Goal: Task Accomplishment & Management: Manage account settings

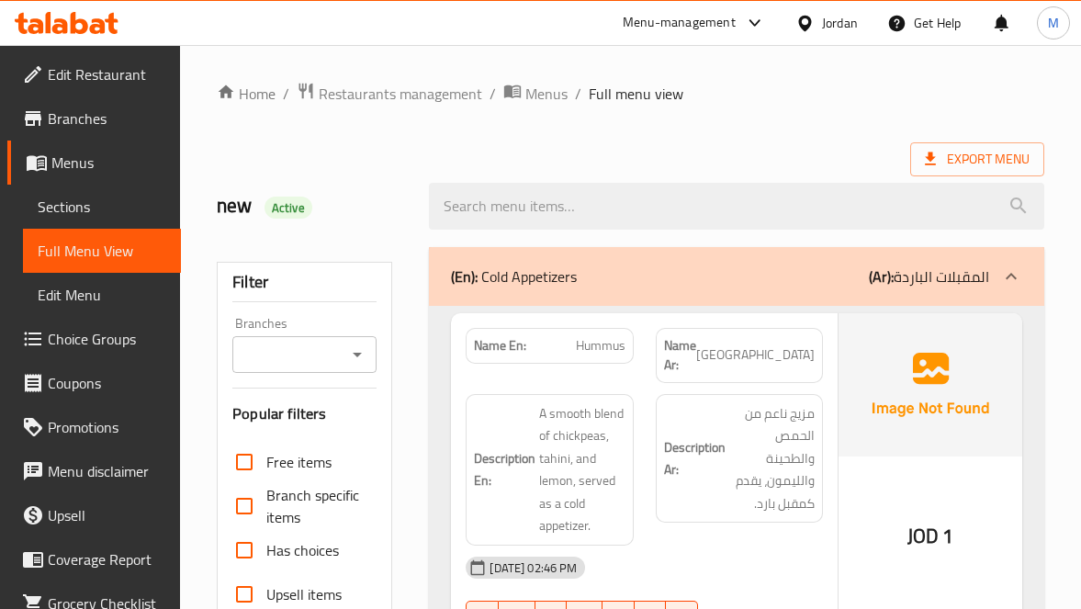
scroll to position [10331, 0]
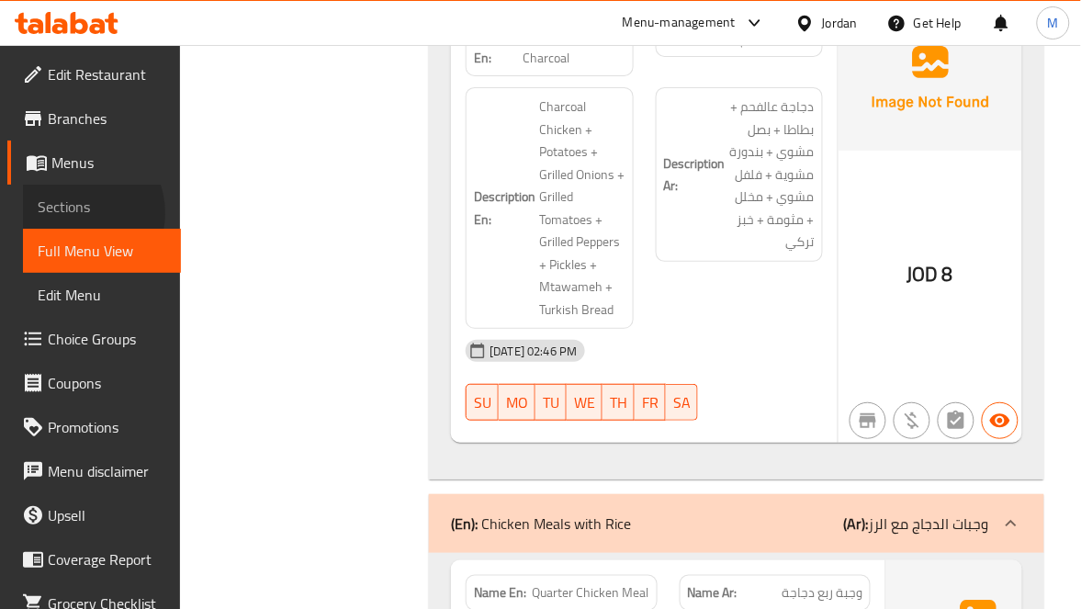
click at [75, 213] on span "Sections" at bounding box center [102, 207] width 129 height 22
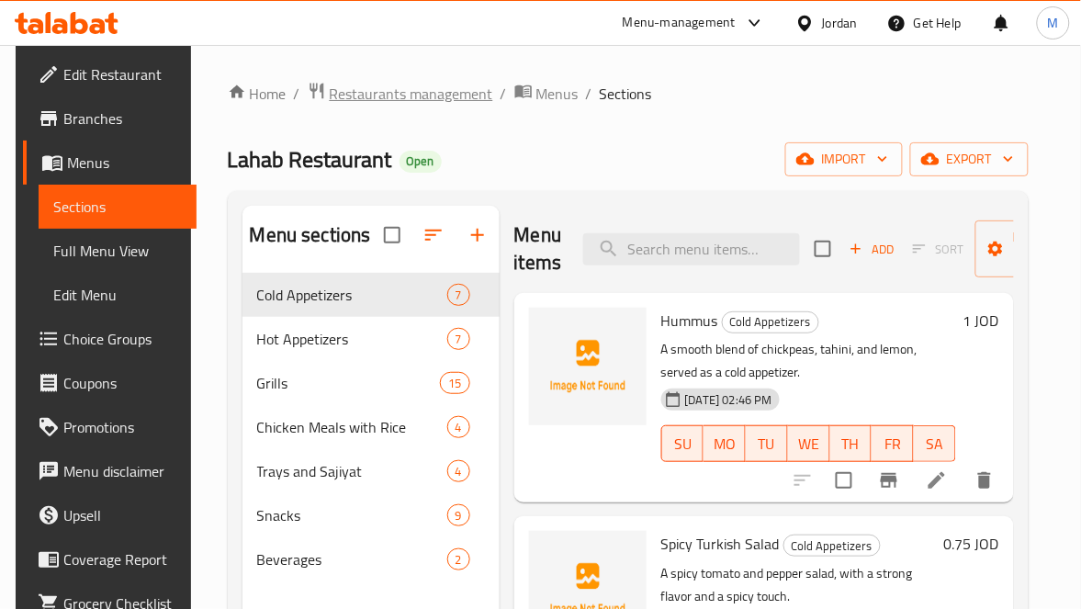
click at [427, 92] on span "Restaurants management" at bounding box center [411, 94] width 163 height 22
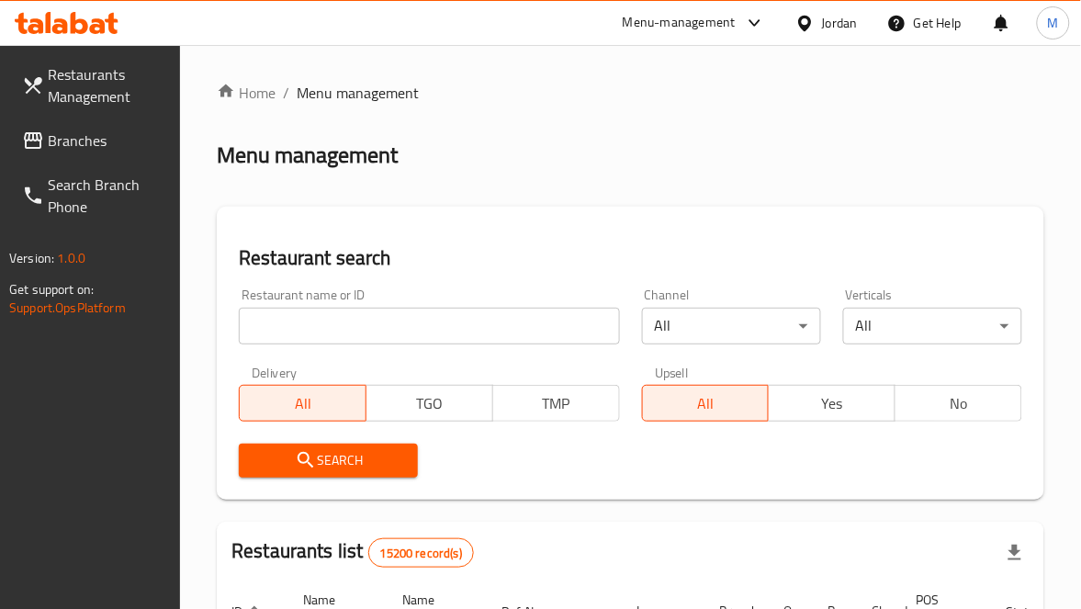
click at [440, 344] on div "Restaurant name or ID Restaurant name or ID" at bounding box center [429, 316] width 402 height 78
click at [445, 334] on input "search" at bounding box center [429, 326] width 380 height 37
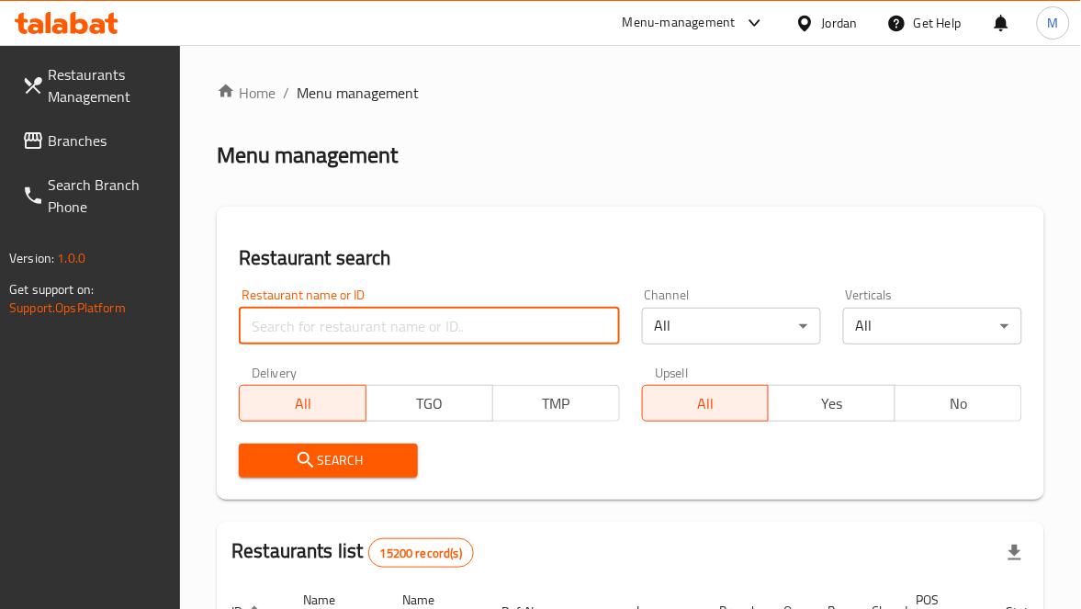
paste input "معجنات بوابة الميدان الدمشقية"
type input "معجنات بوابة الميدان الدمشقية"
click button "Search" at bounding box center [328, 461] width 179 height 34
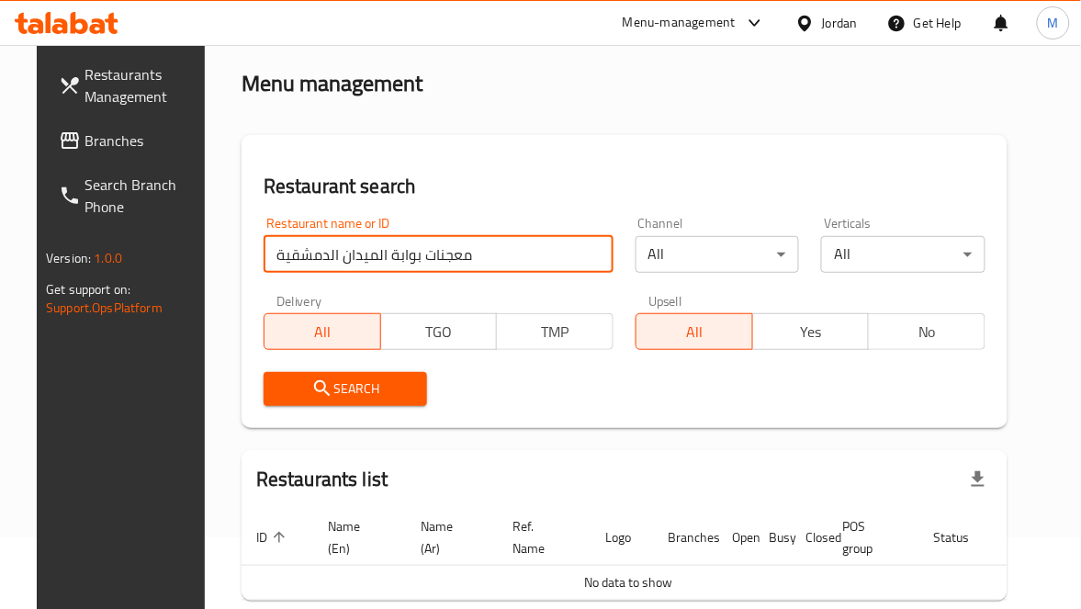
scroll to position [183, 0]
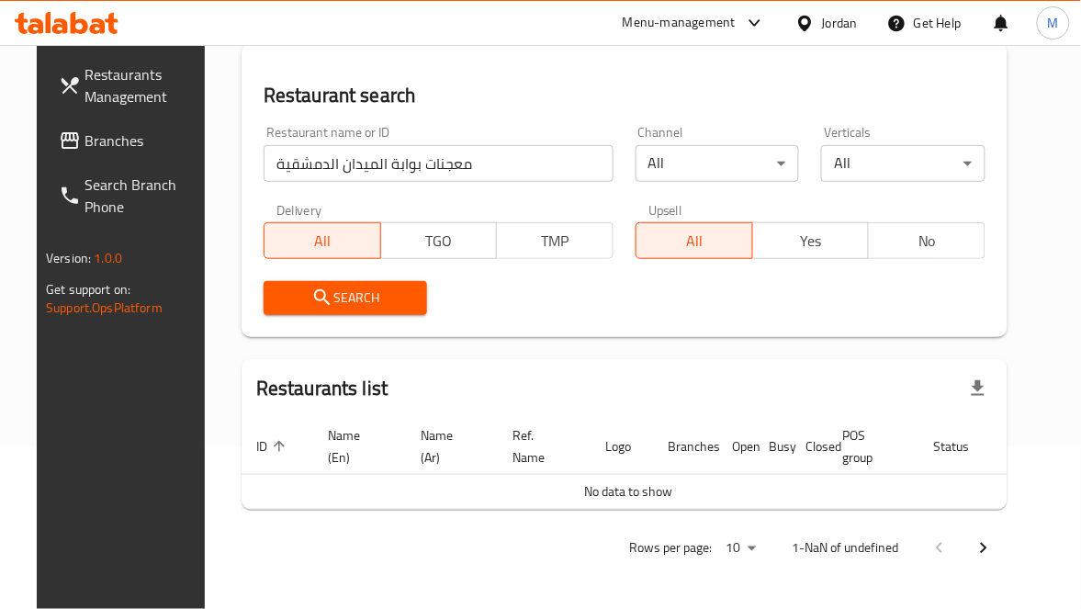
click at [108, 144] on span "Branches" at bounding box center [143, 140] width 118 height 22
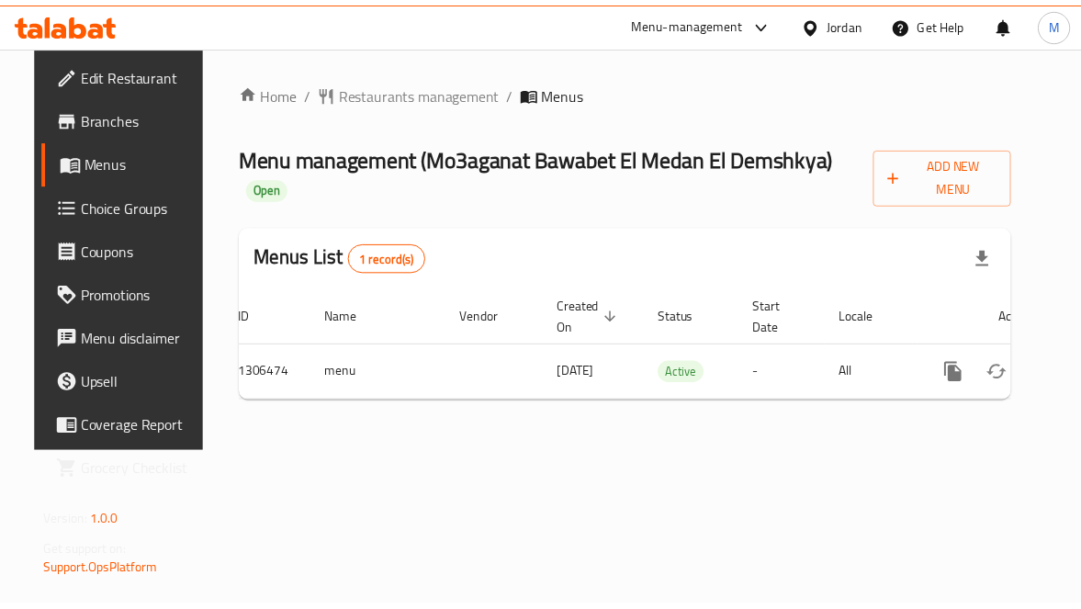
scroll to position [0, 66]
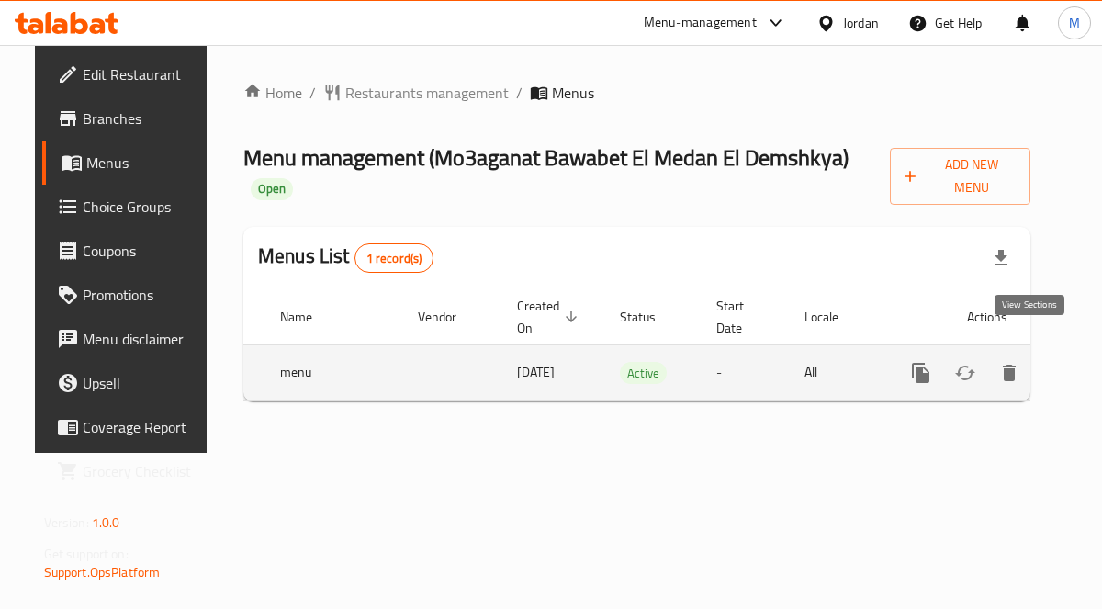
click at [1042, 362] on icon "enhanced table" at bounding box center [1053, 373] width 22 height 22
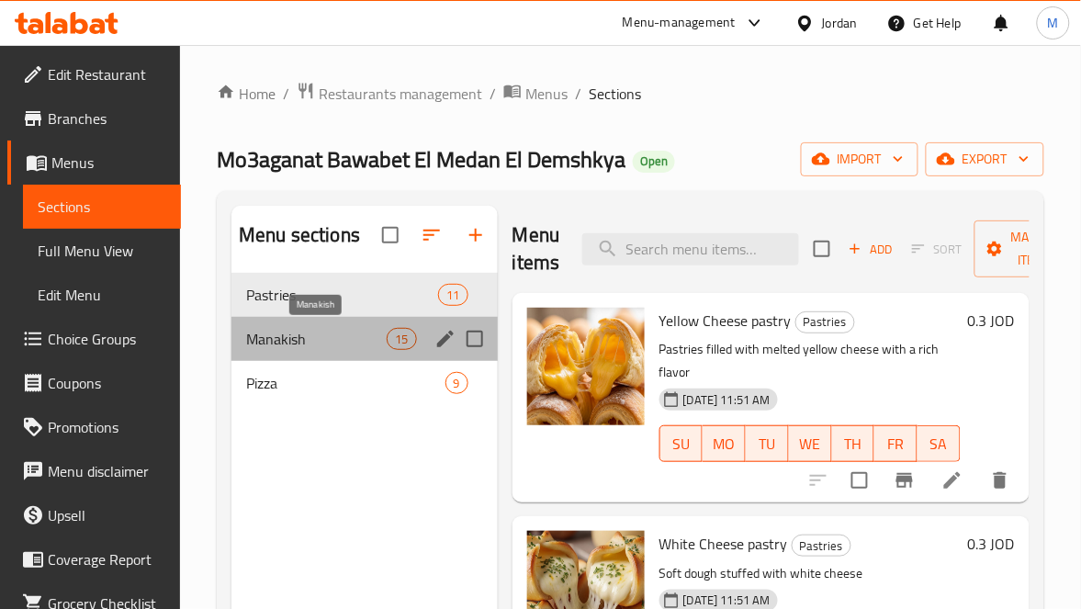
click at [276, 332] on span "Manakish" at bounding box center [316, 339] width 141 height 22
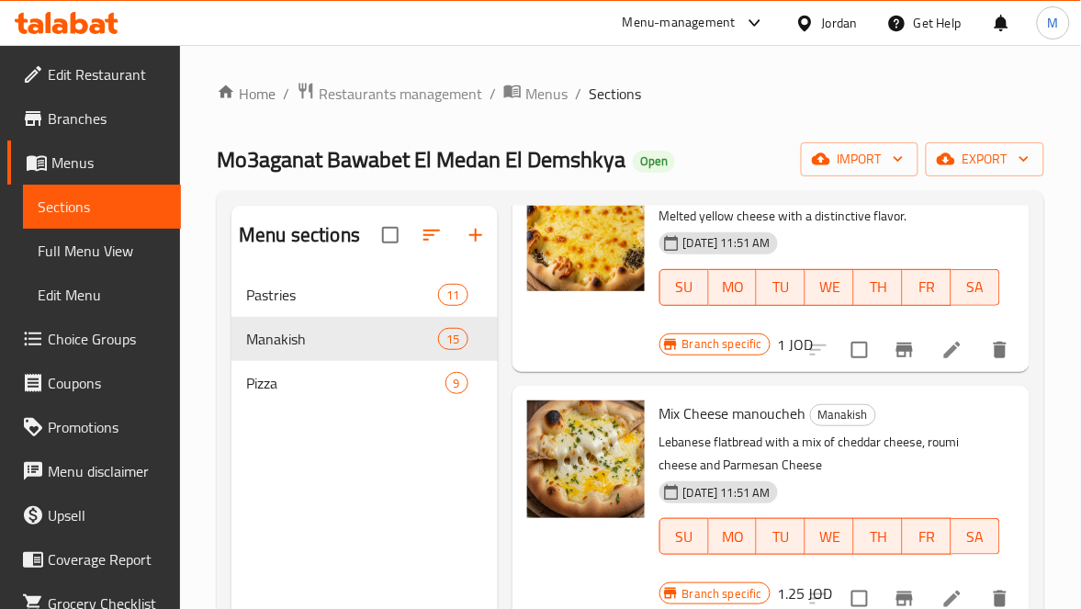
scroll to position [827, 0]
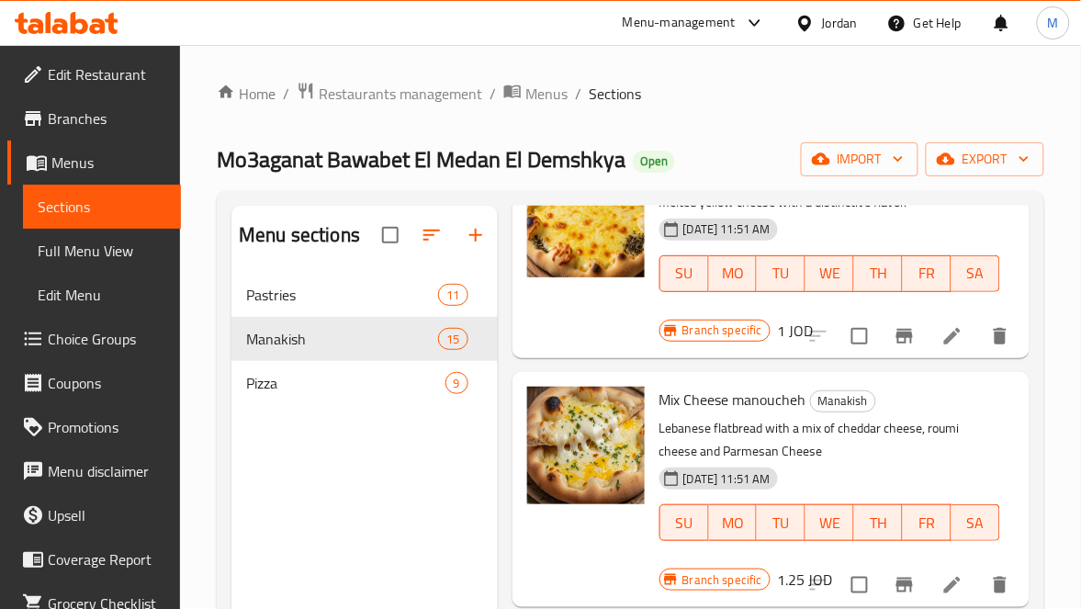
click at [727, 443] on p "Lebanese flatbread with a mix of cheddar cheese, roumi cheese and Parmesan Chee…" at bounding box center [829, 440] width 341 height 46
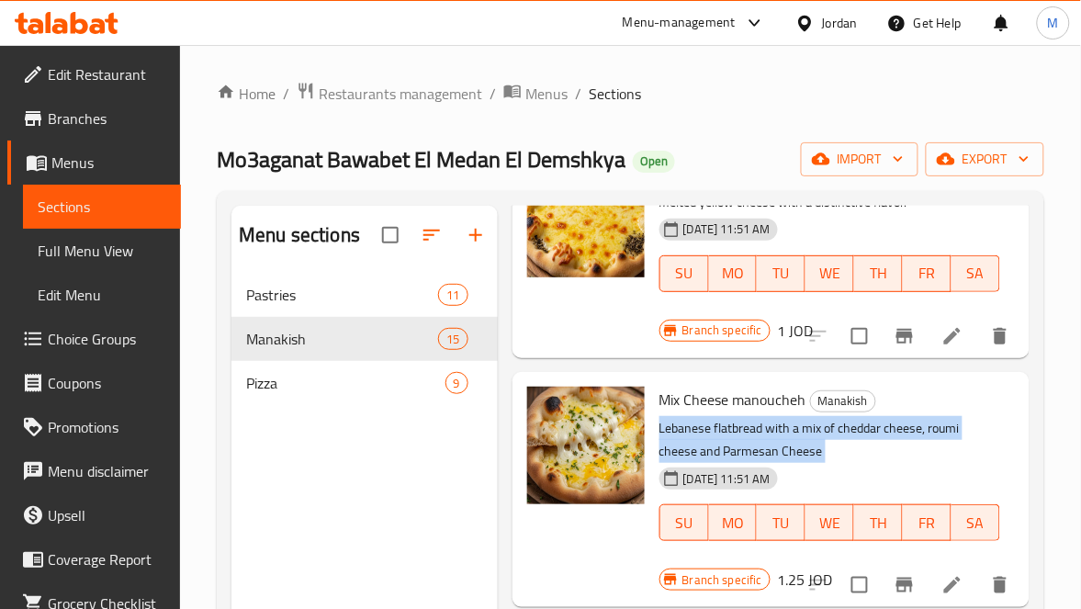
click at [727, 443] on p "Lebanese flatbread with a mix of cheddar cheese, roumi cheese and Parmesan Chee…" at bounding box center [829, 440] width 341 height 46
click at [752, 434] on p "Lebanese flatbread with a mix of cheddar cheese, roumi cheese and Parmesan Chee…" at bounding box center [829, 440] width 341 height 46
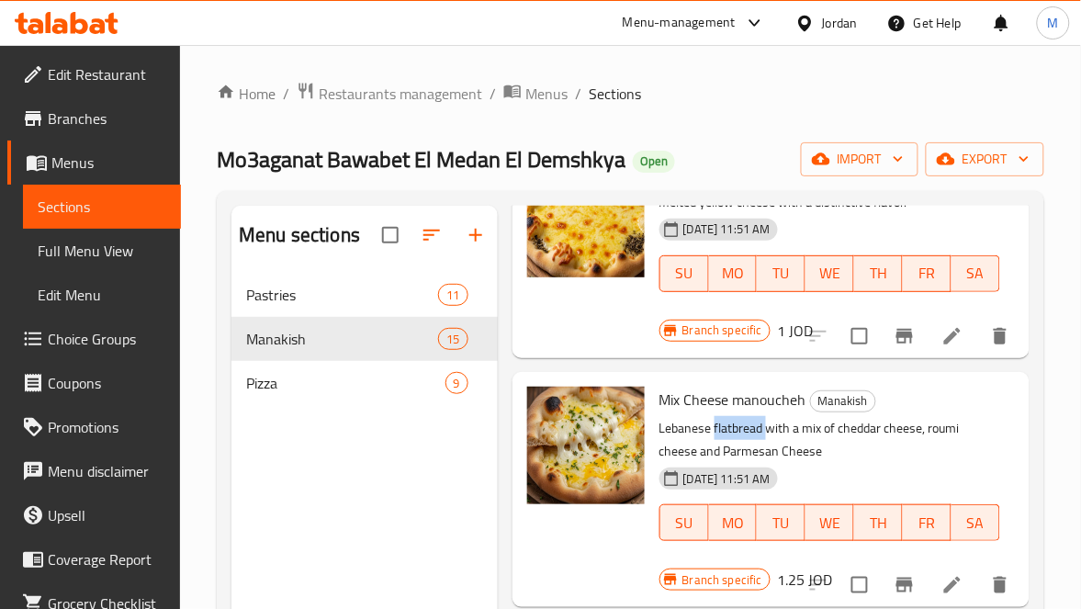
click at [752, 434] on p "Lebanese flatbread with a mix of cheddar cheese, roumi cheese and Parmesan Chee…" at bounding box center [829, 440] width 341 height 46
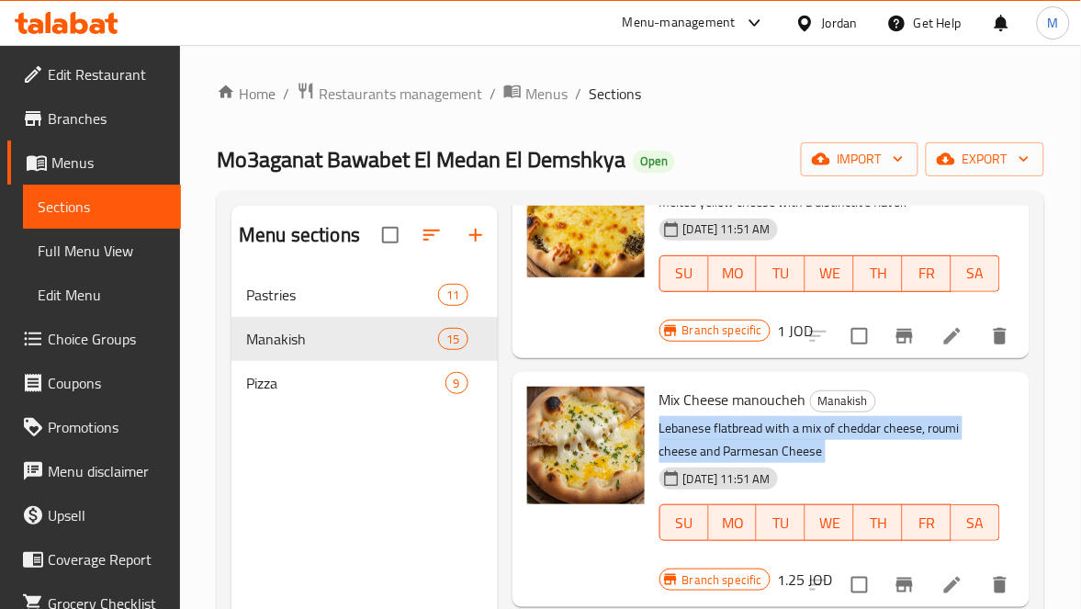
click at [752, 434] on p "Lebanese flatbread with a mix of cheddar cheese, roumi cheese and Parmesan Chee…" at bounding box center [829, 440] width 341 height 46
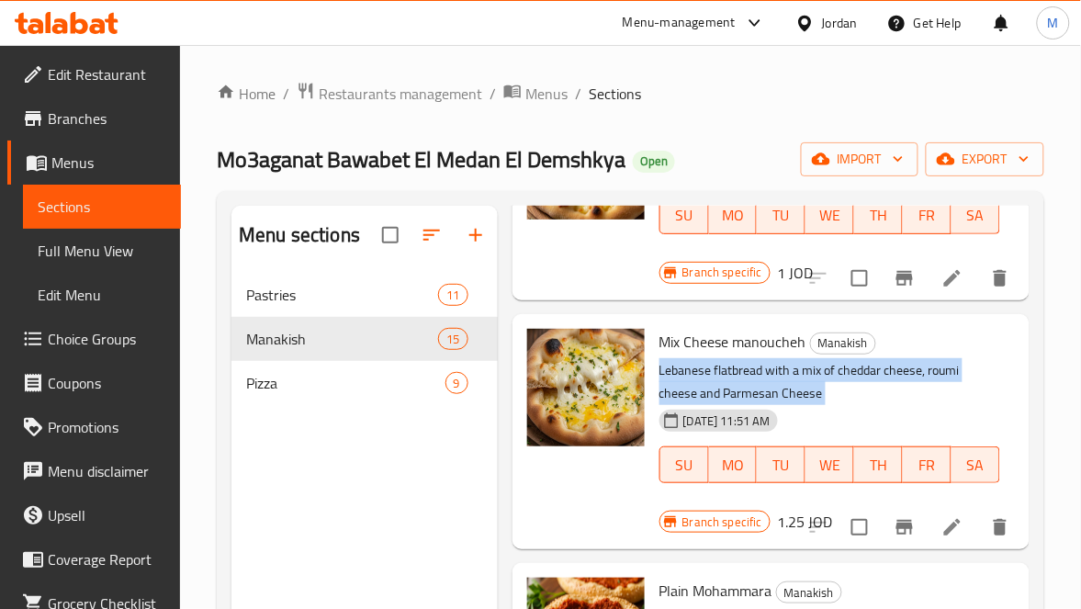
scroll to position [964, 0]
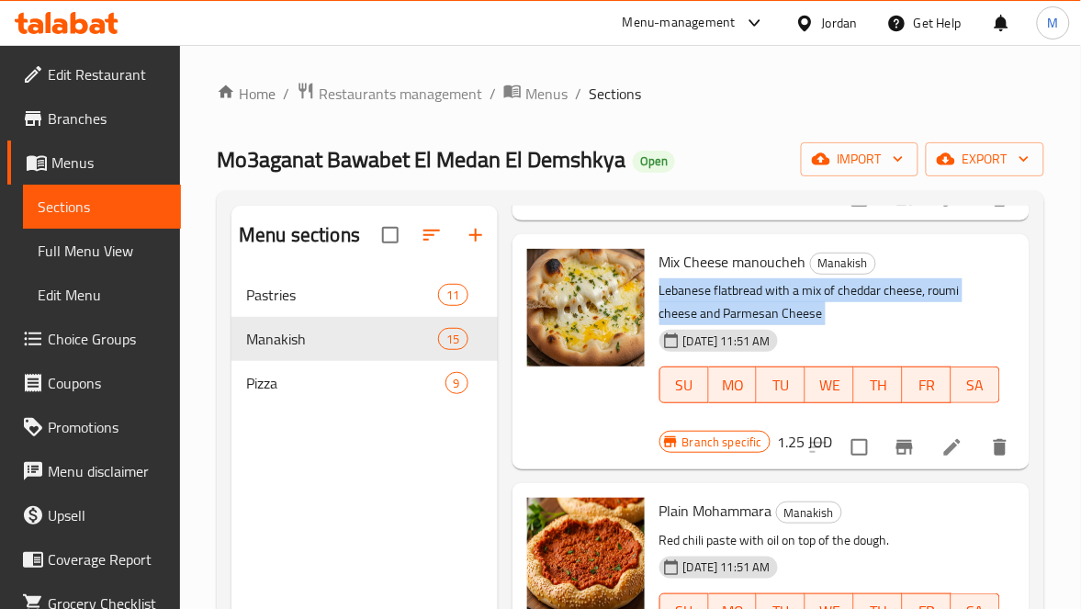
click at [878, 294] on p "Lebanese flatbread with a mix of cheddar cheese, roumi cheese and Parmesan Chee…" at bounding box center [829, 302] width 341 height 46
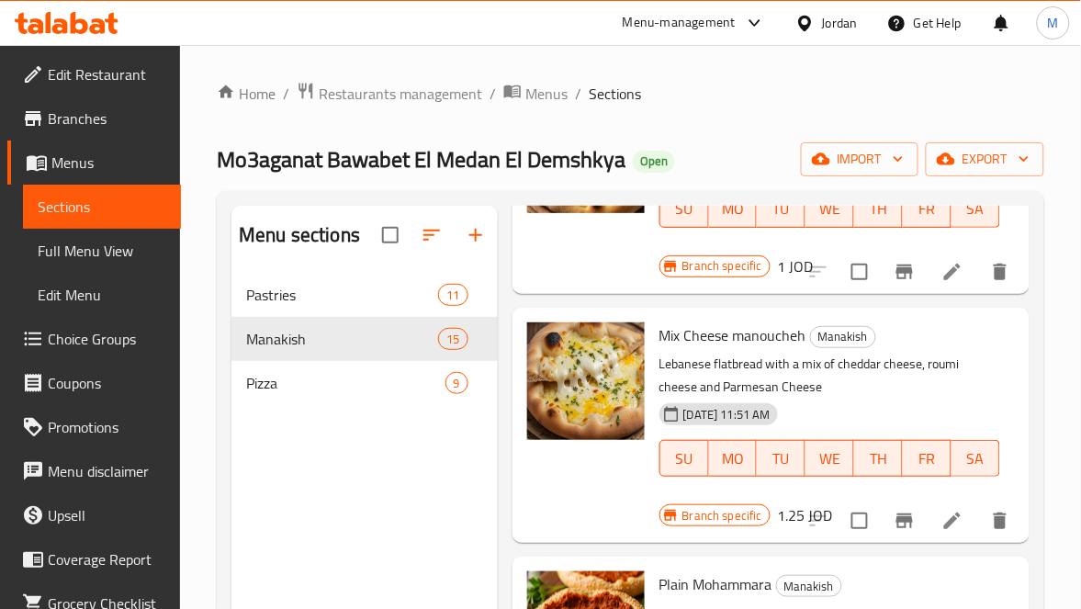
scroll to position [827, 0]
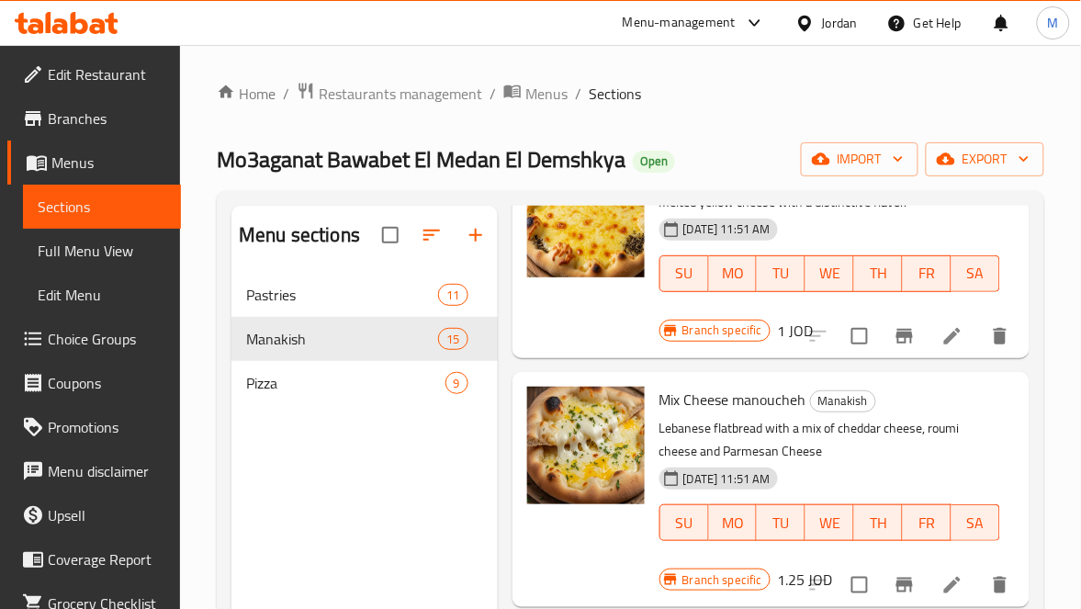
click at [691, 392] on span "Mix Cheese manoucheh" at bounding box center [732, 400] width 147 height 28
click at [690, 392] on span "Mix Cheese manoucheh" at bounding box center [732, 400] width 147 height 28
copy span "Cheese"
click at [690, 392] on span "Mix Cheese manoucheh" at bounding box center [732, 400] width 147 height 28
copy h6 "Mix Cheese manoucheh"
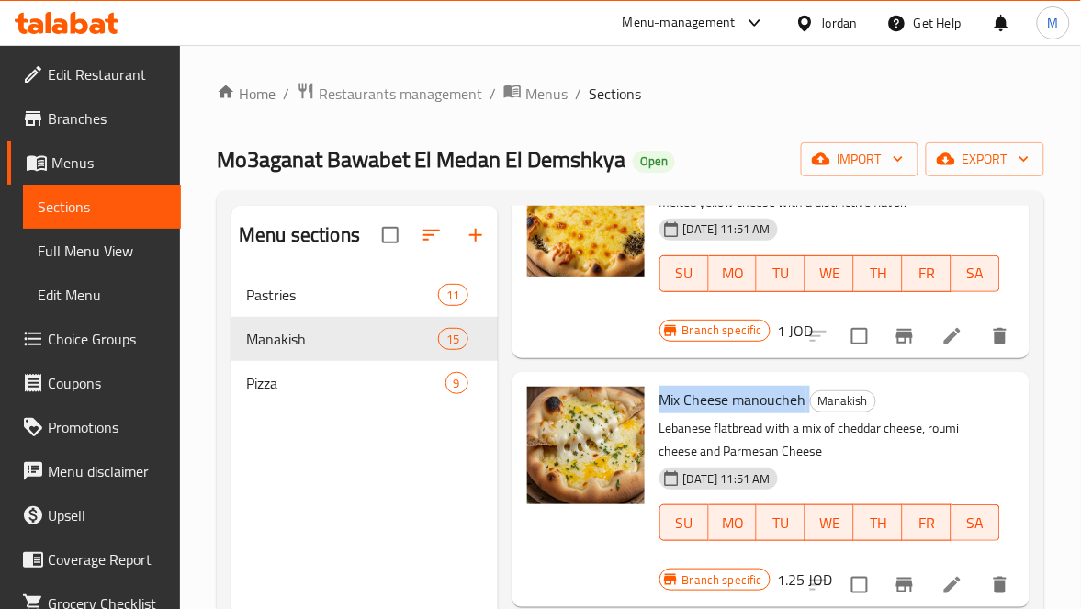
click at [64, 240] on span "Full Menu View" at bounding box center [102, 251] width 129 height 22
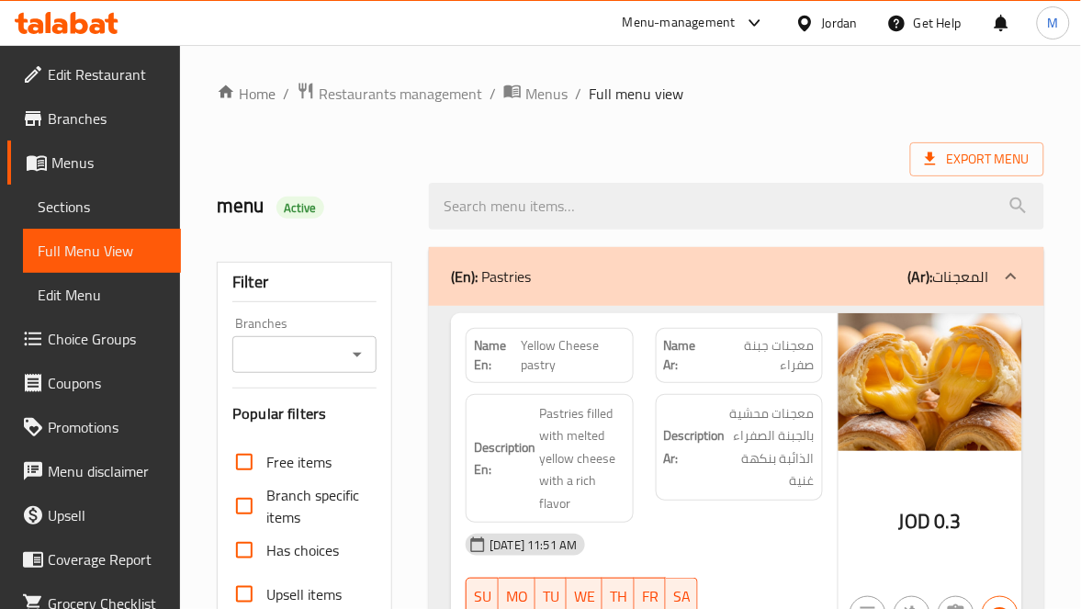
click at [520, 142] on div "Export Menu" at bounding box center [630, 159] width 827 height 34
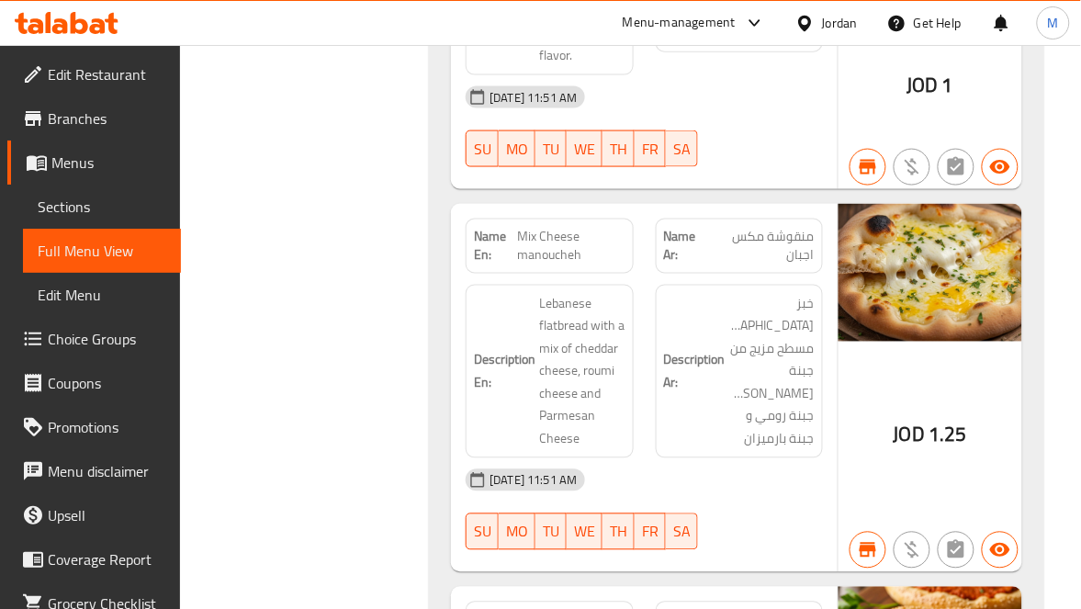
scroll to position [4956, 0]
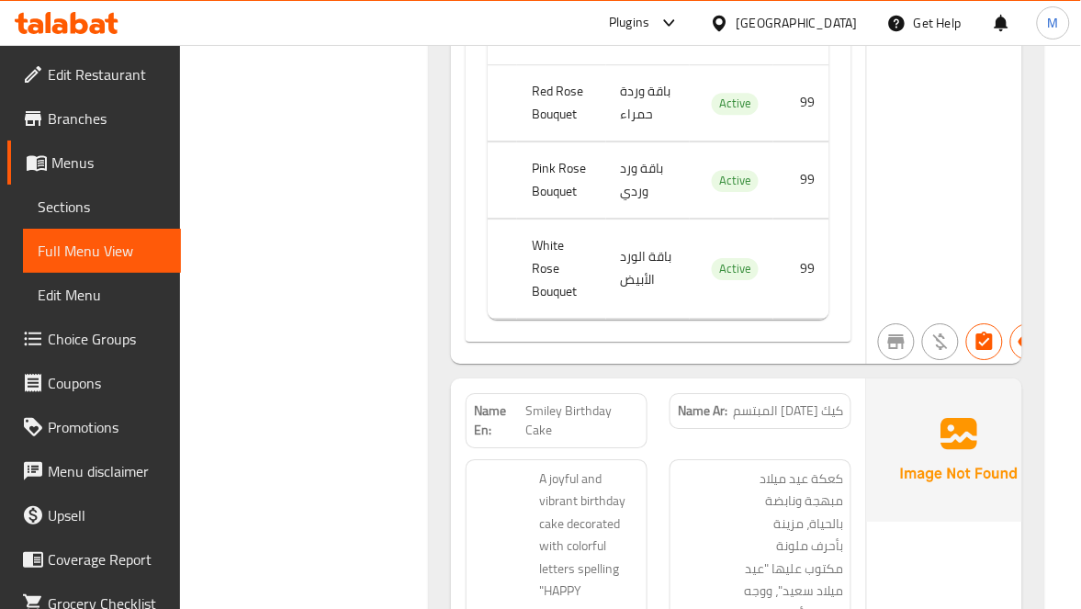
scroll to position [2755, 0]
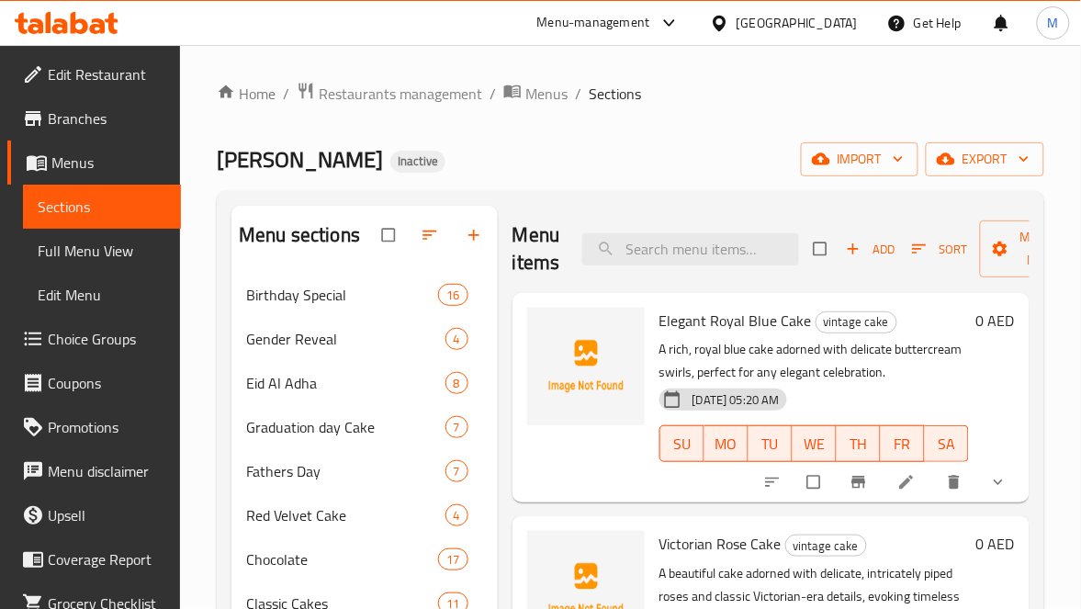
click at [683, 107] on div "Home / Restaurants management / Menus / Sections Teyyar Cake Inactive import ex…" at bounding box center [630, 456] width 827 height 748
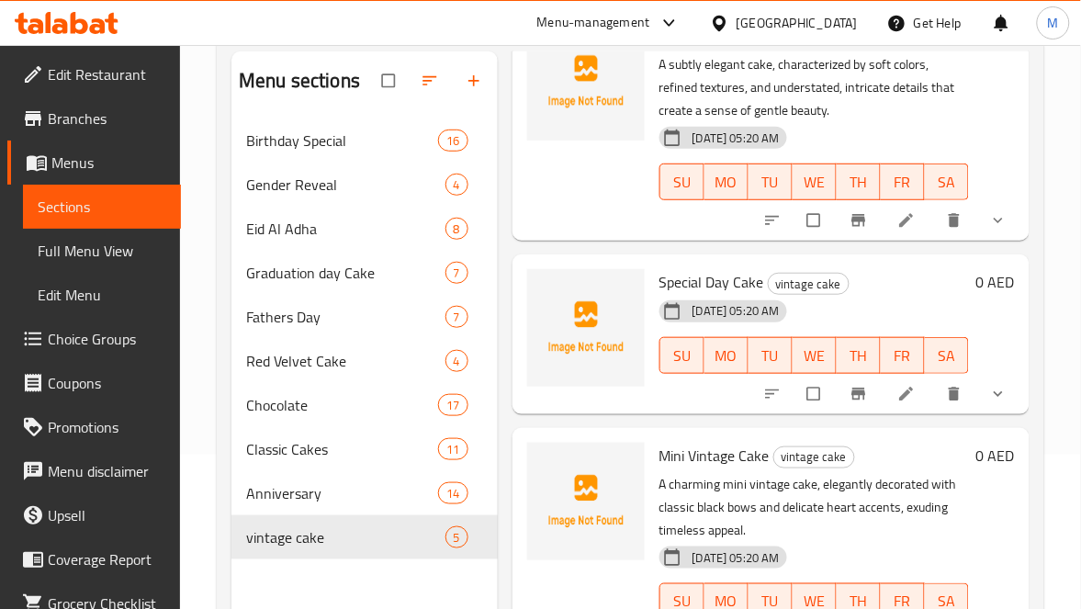
scroll to position [258, 0]
